Goal: Task Accomplishment & Management: Manage account settings

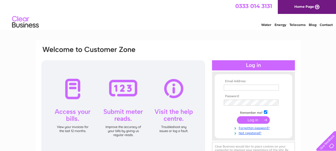
type input "rwhurleyholdings@mail.com"
click at [252, 119] on input "submit" at bounding box center [253, 119] width 33 height 7
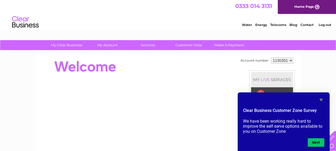
click at [307, 25] on link "Contact" at bounding box center [306, 25] width 13 height 4
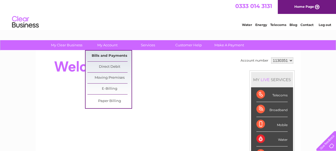
click at [110, 56] on link "Bills and Payments" at bounding box center [109, 55] width 44 height 11
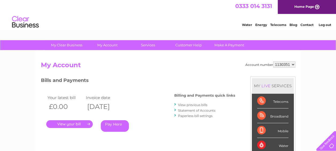
click at [192, 105] on link "View previous bills" at bounding box center [192, 105] width 29 height 4
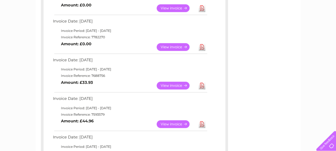
scroll to position [160, 0]
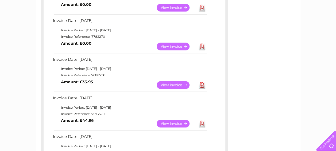
click at [173, 84] on link "View" at bounding box center [176, 85] width 39 height 8
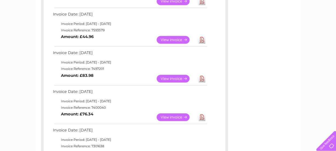
scroll to position [267, 0]
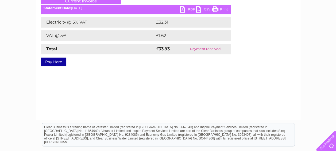
scroll to position [53, 0]
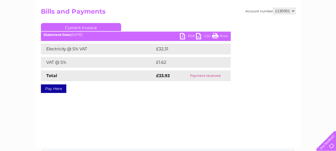
click at [186, 35] on link "PDF" at bounding box center [188, 37] width 16 height 8
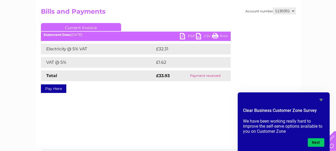
scroll to position [0, 0]
